Goal: Information Seeking & Learning: Learn about a topic

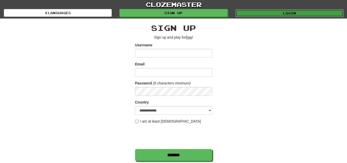
click at [260, 11] on link "Login" at bounding box center [290, 13] width 108 height 8
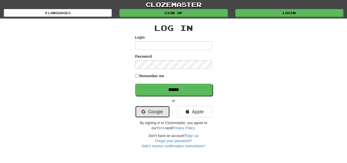
click at [158, 114] on link "Google" at bounding box center [152, 112] width 35 height 12
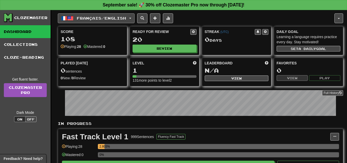
click at [133, 16] on button "Français / English" at bounding box center [96, 18] width 77 height 10
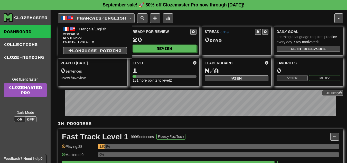
click at [202, 17] on div "Français / English Français / English Streak: 0 Review: 20 Points today: 0 Lang…" at bounding box center [196, 18] width 277 height 10
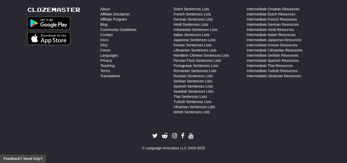
scroll to position [218, 0]
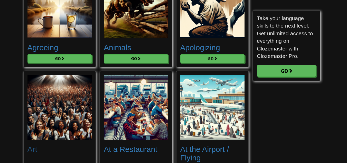
scroll to position [154, 0]
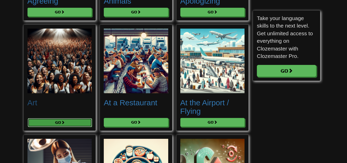
click at [44, 121] on button "Go" at bounding box center [60, 122] width 65 height 9
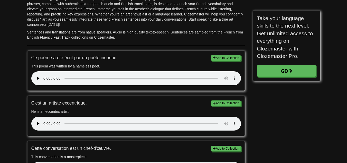
scroll to position [154, 0]
